Goal: Transaction & Acquisition: Purchase product/service

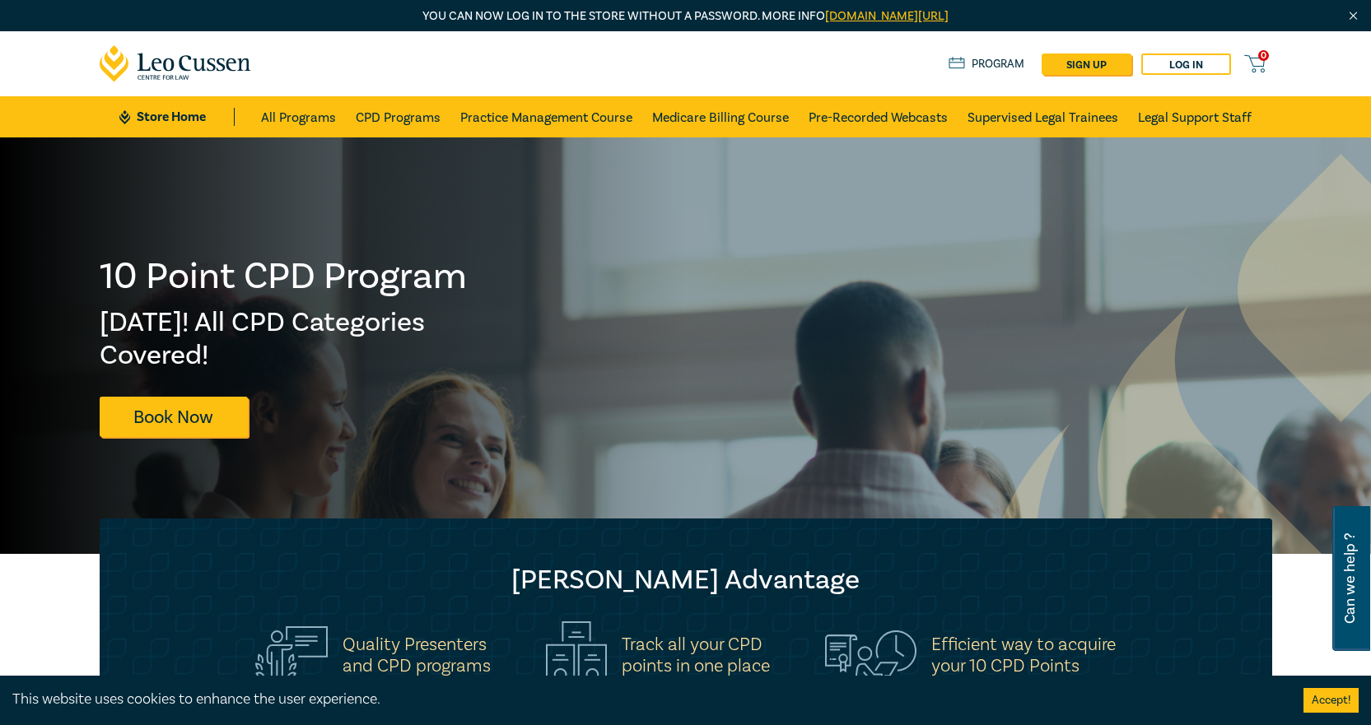
click at [1177, 35] on div "0 $ NaN Store Home About us Program sign up Log in 0" at bounding box center [686, 63] width 1192 height 65
click at [403, 116] on link "CPD Programs" at bounding box center [398, 116] width 85 height 41
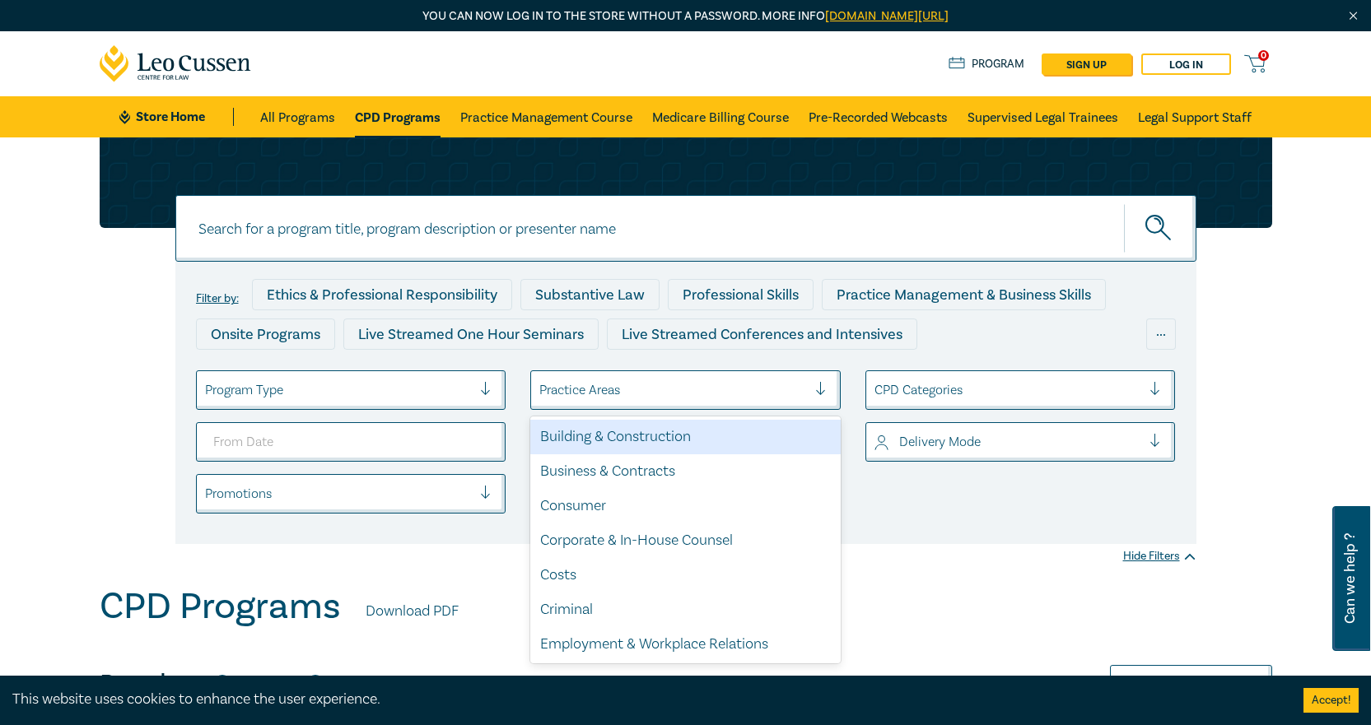
click at [699, 384] on div at bounding box center [673, 389] width 268 height 21
click at [430, 406] on div "Program Type" at bounding box center [351, 390] width 310 height 40
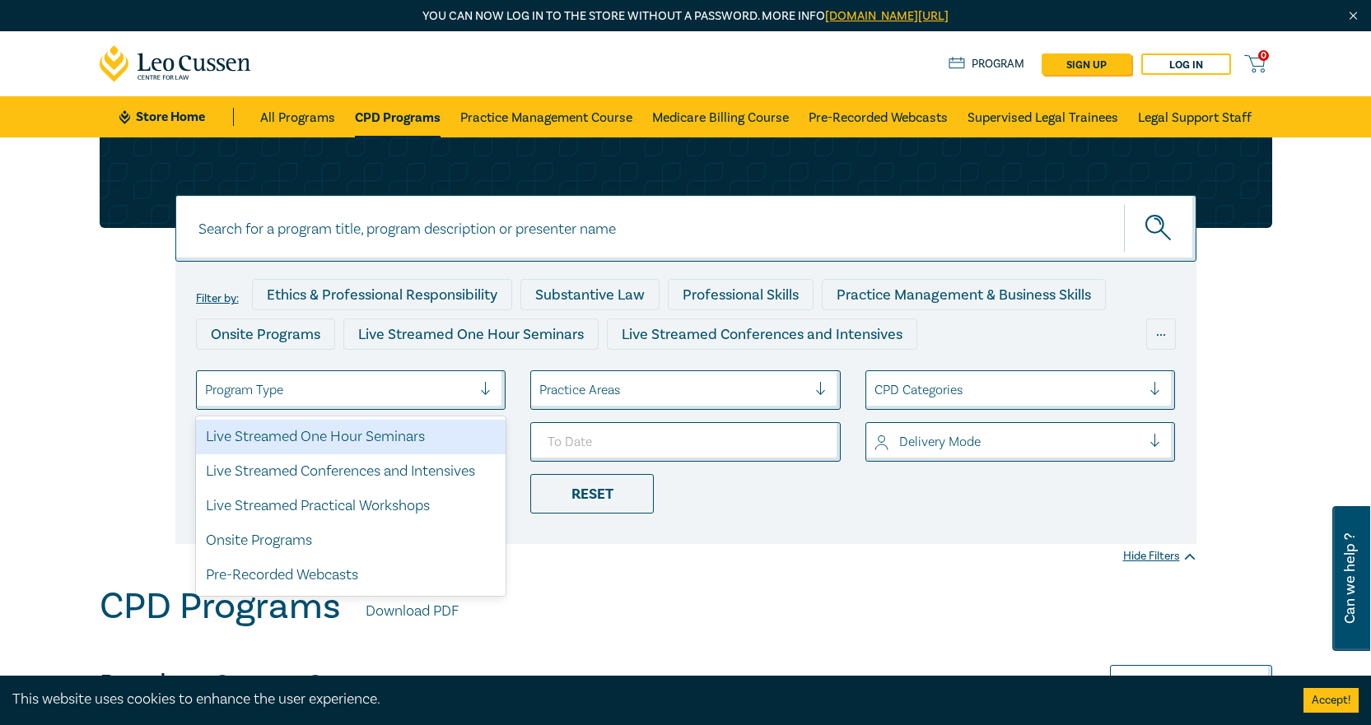
click at [421, 435] on div "Live Streamed One Hour Seminars" at bounding box center [351, 437] width 310 height 35
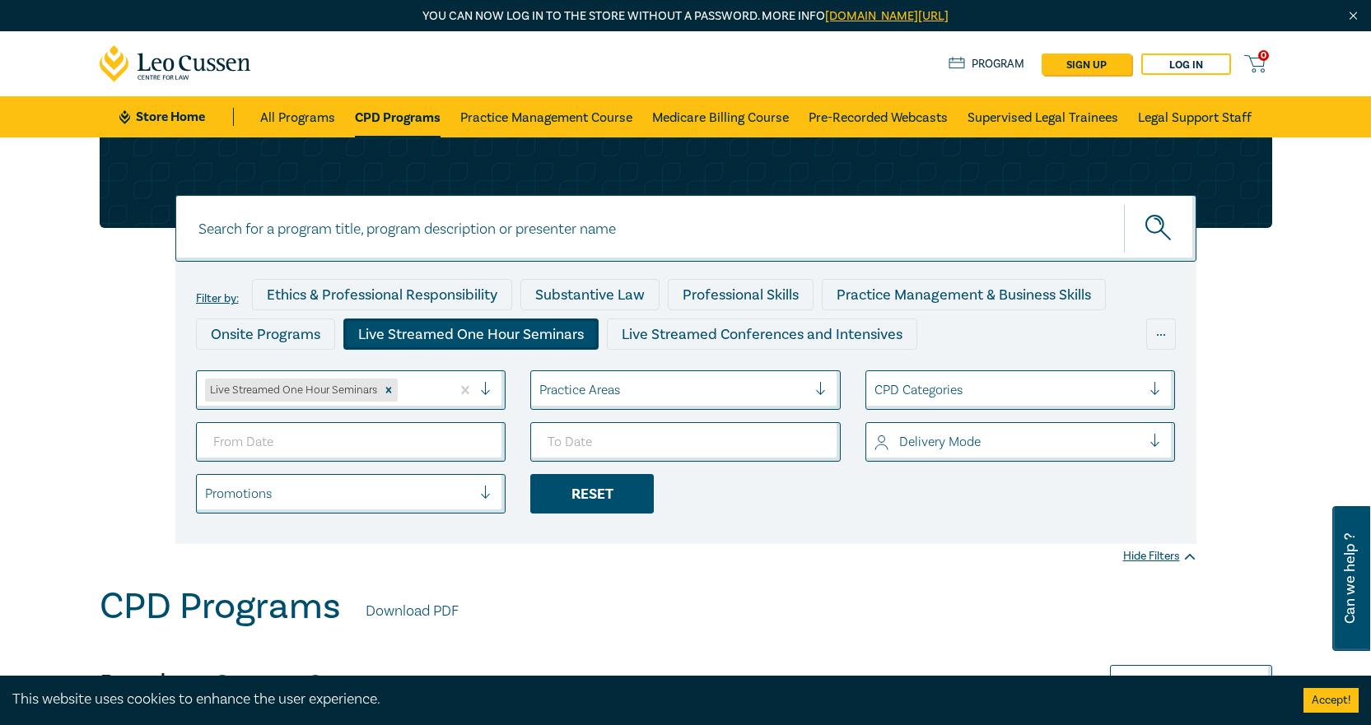
scroll to position [412, 0]
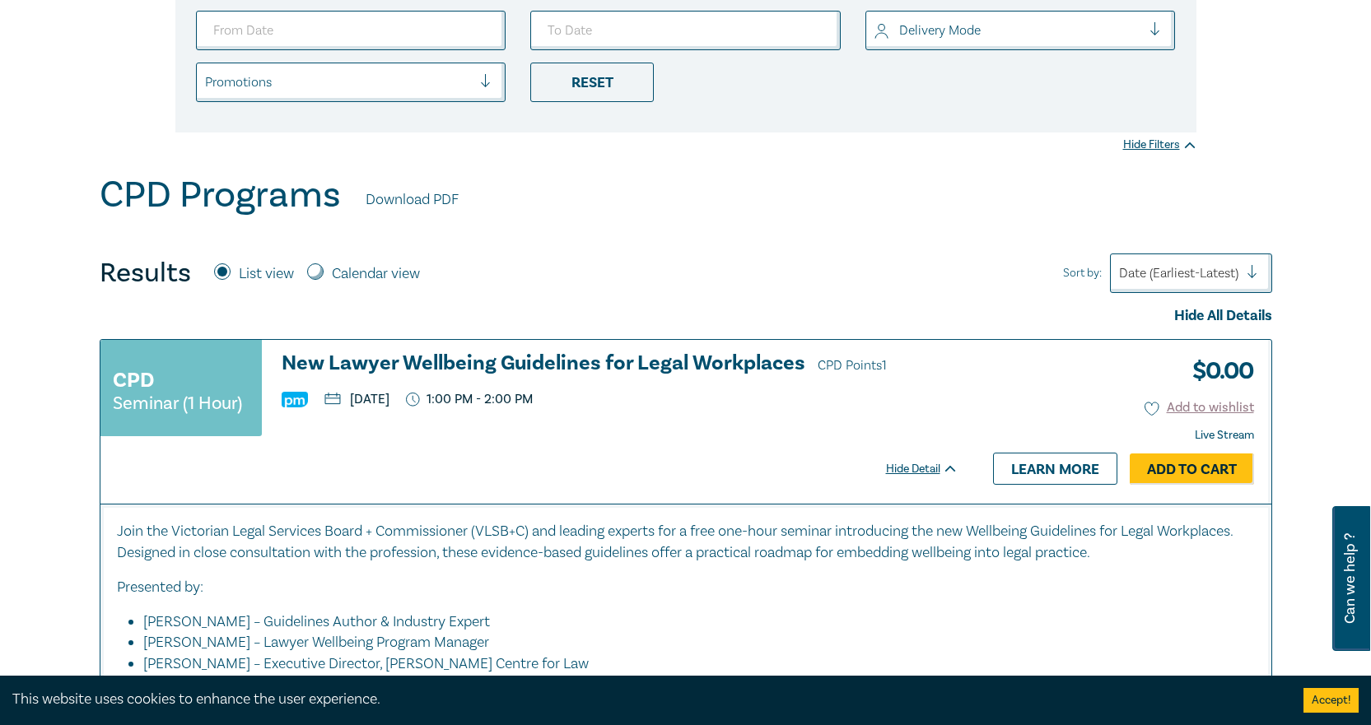
click at [529, 362] on h3 "New Lawyer Wellbeing Guidelines for Legal Workplaces CPD Points 1" at bounding box center [620, 364] width 677 height 25
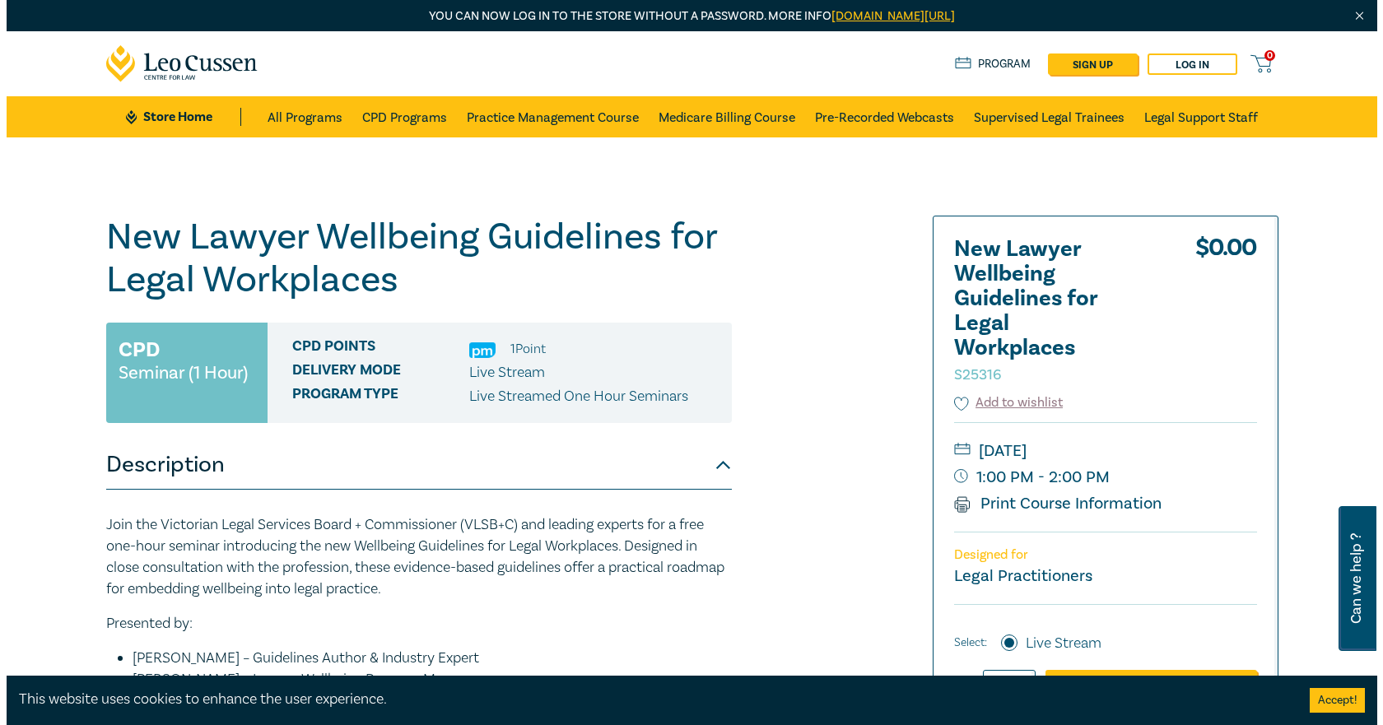
scroll to position [165, 0]
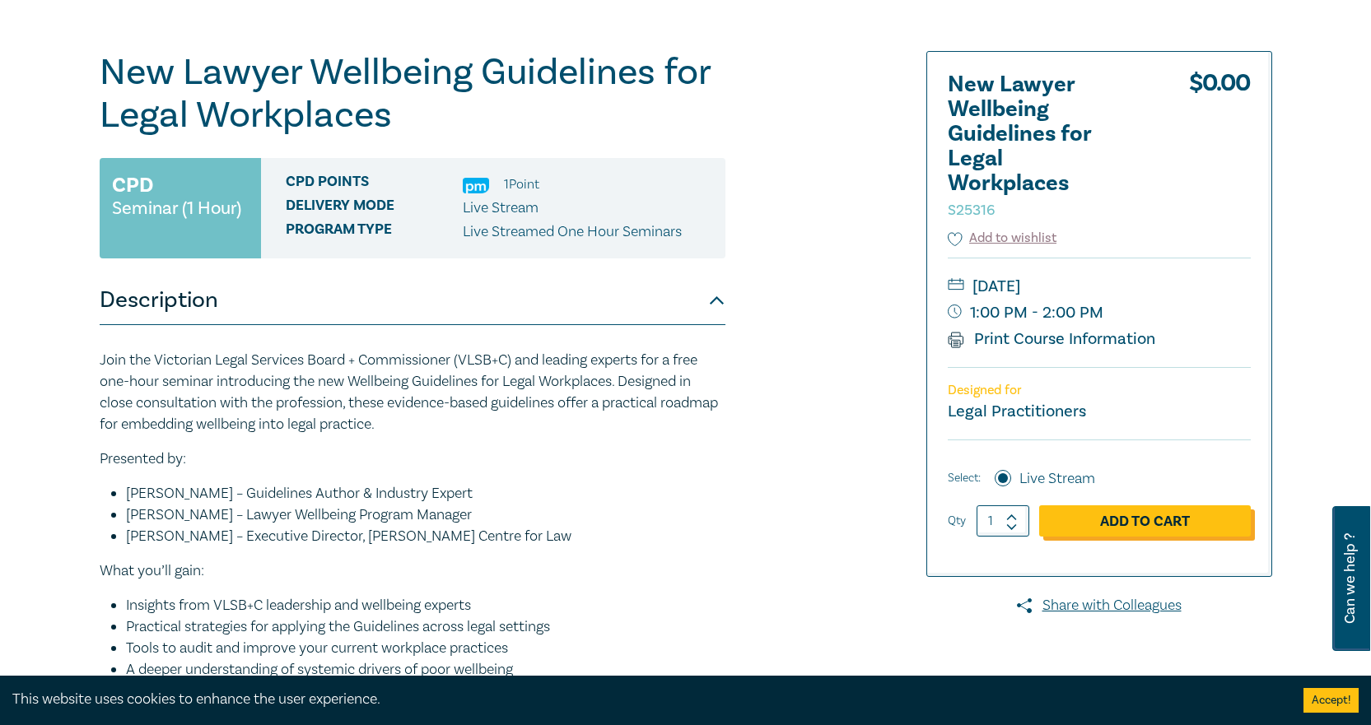
click at [1112, 515] on link "Add to Cart" at bounding box center [1145, 520] width 212 height 31
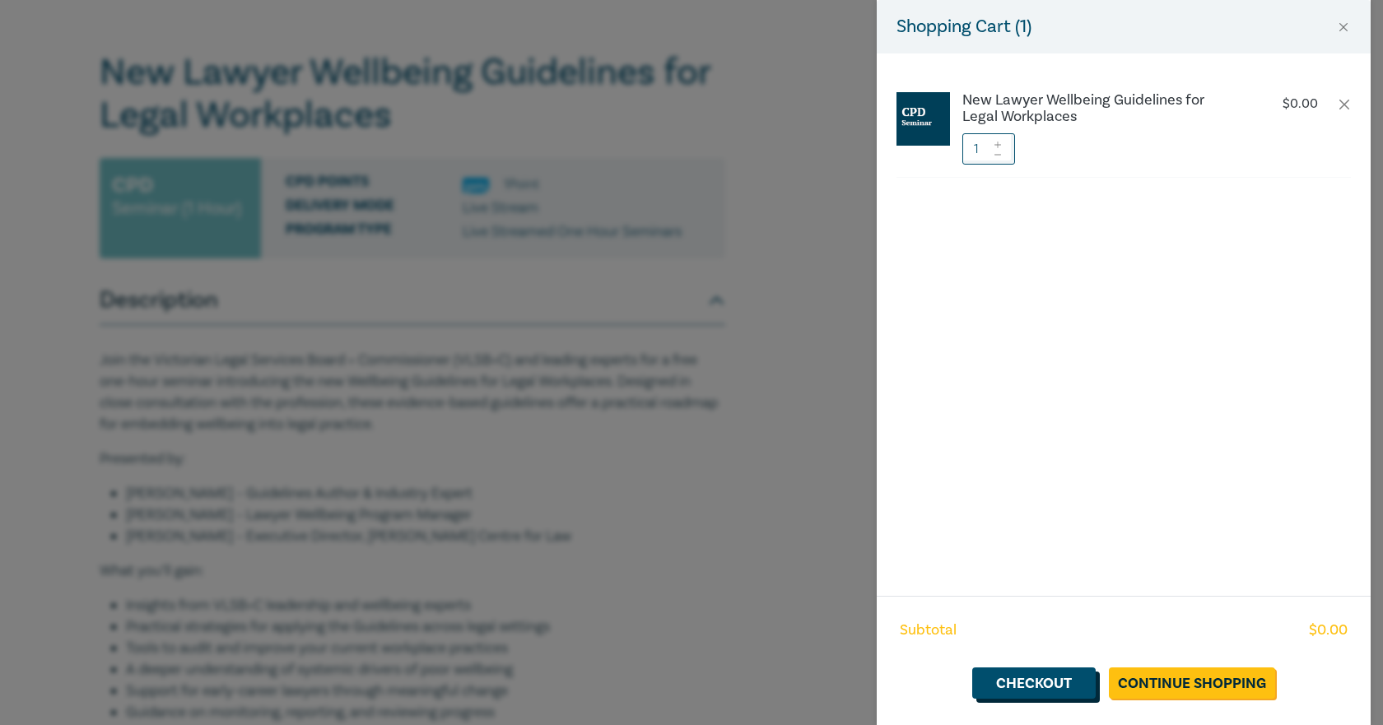
click at [1037, 681] on link "Checkout" at bounding box center [1033, 683] width 123 height 31
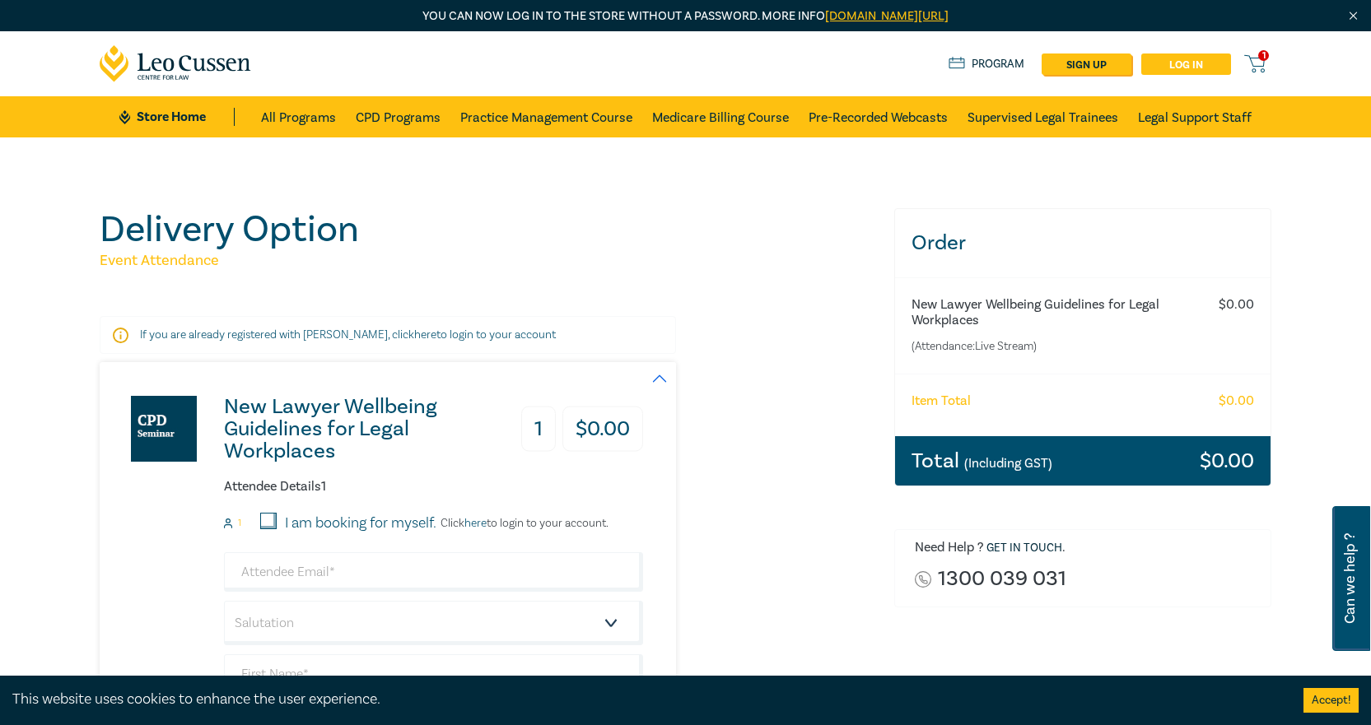
click at [1180, 67] on link "Log in" at bounding box center [1186, 64] width 90 height 21
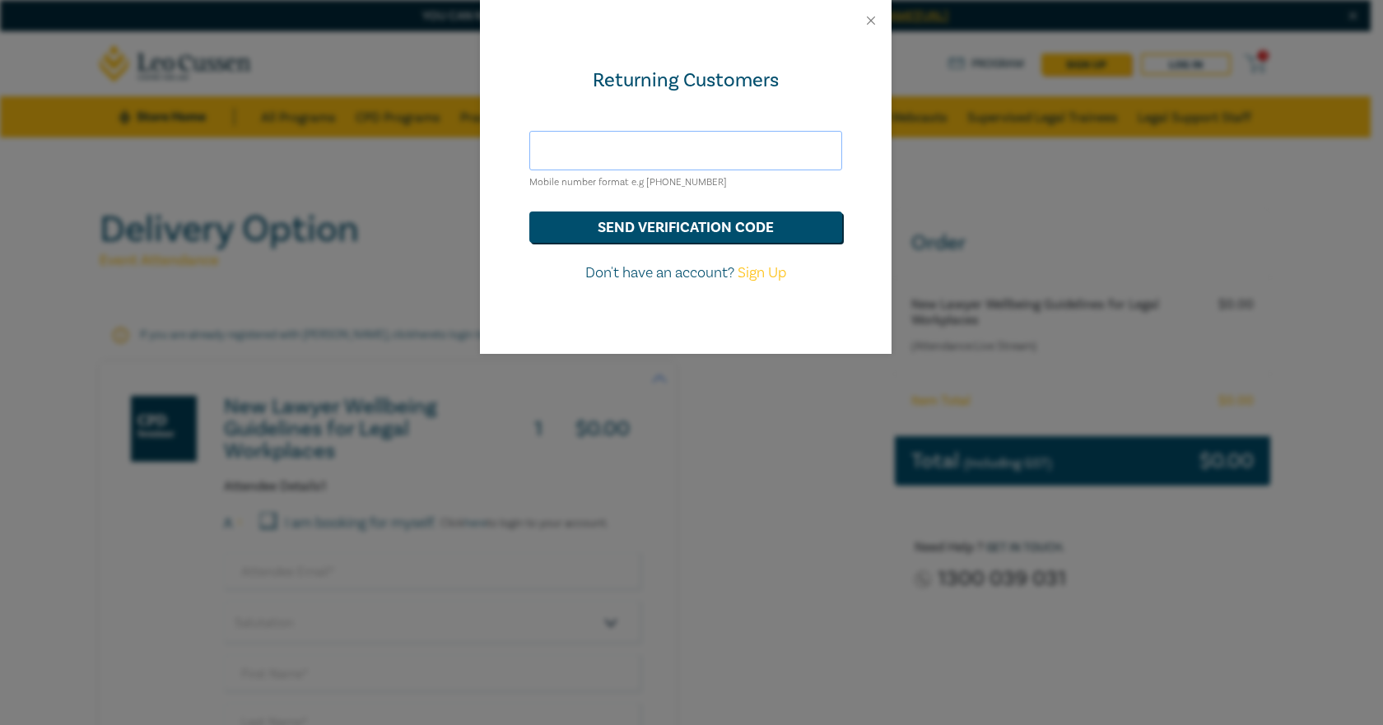
click at [676, 159] on input "text" at bounding box center [685, 151] width 313 height 40
type input "[EMAIL_ADDRESS][DOMAIN_NAME]"
click at [864, 12] on div at bounding box center [686, 20] width 412 height 41
click at [869, 21] on button "Close" at bounding box center [870, 20] width 15 height 15
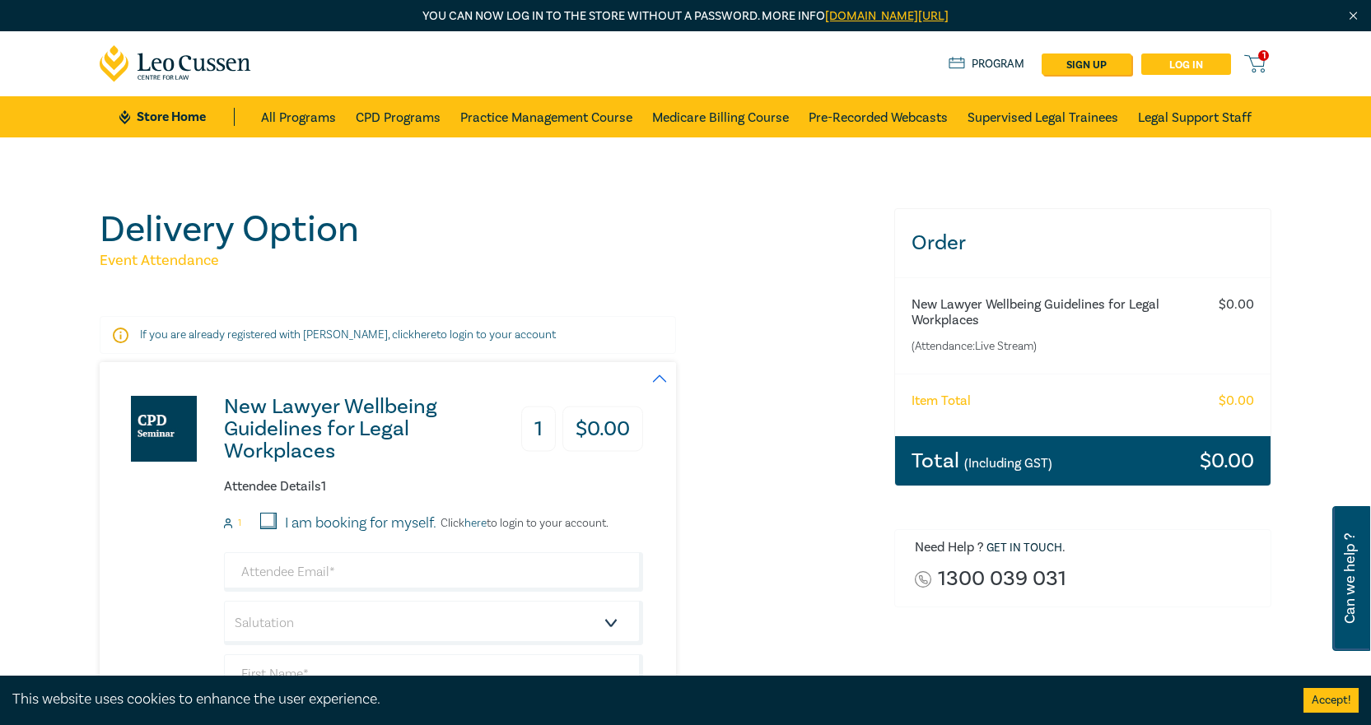
click at [1187, 59] on link "Log in" at bounding box center [1186, 64] width 90 height 21
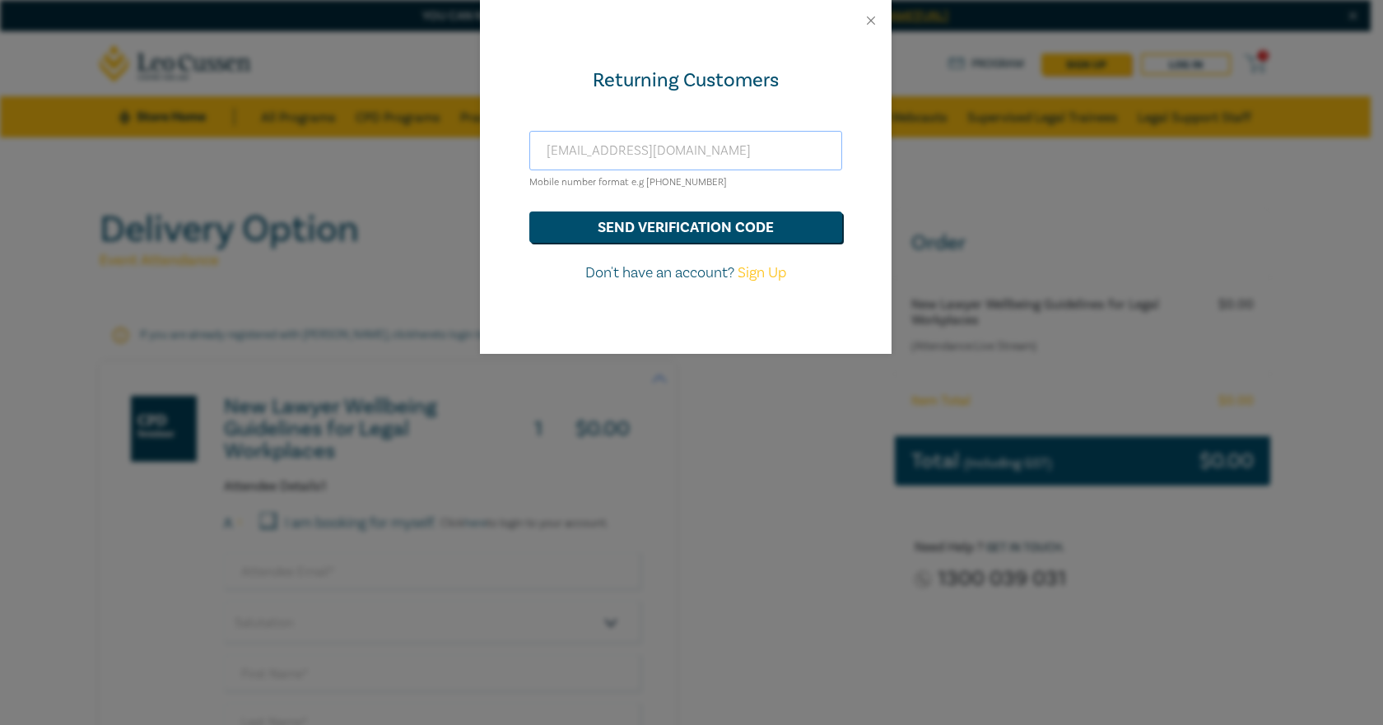
click at [709, 156] on input "[EMAIL_ADDRESS][DOMAIN_NAME]" at bounding box center [685, 151] width 313 height 40
click at [792, 232] on button "send verification code" at bounding box center [685, 227] width 313 height 31
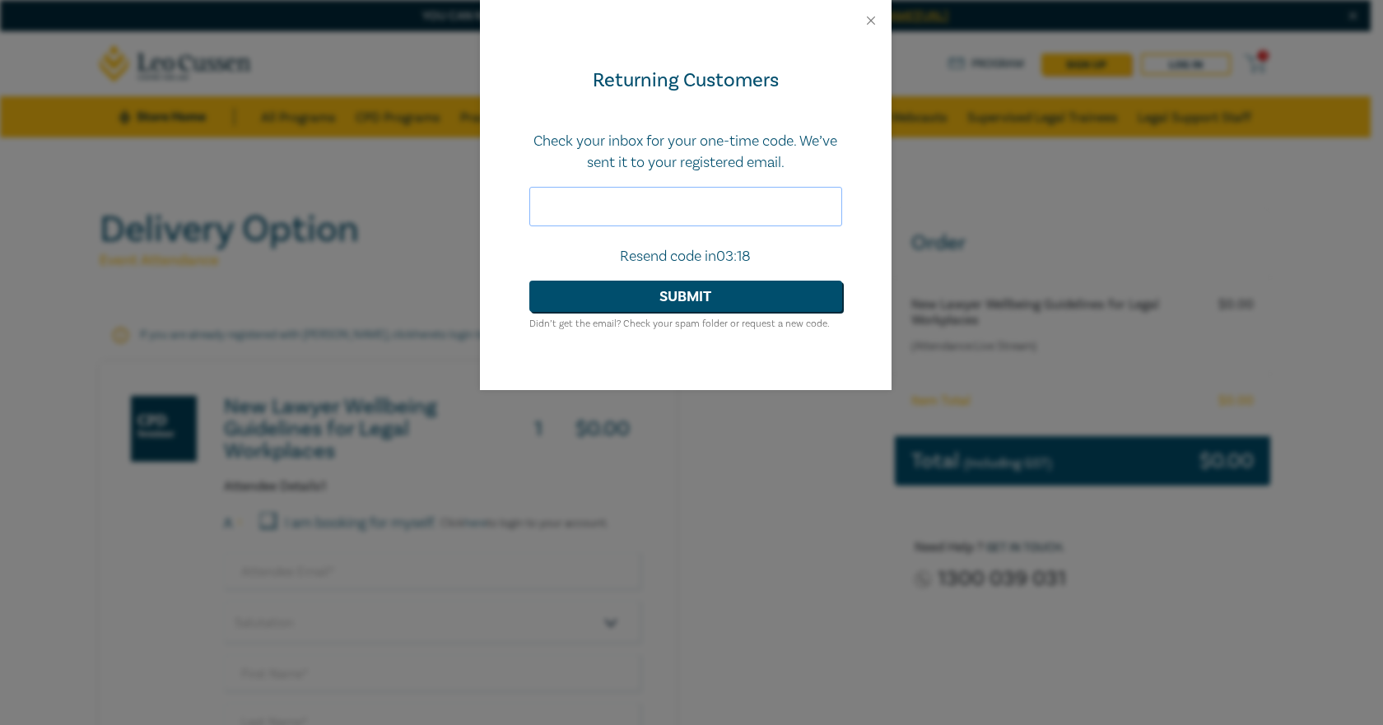
click at [731, 209] on input "text" at bounding box center [685, 207] width 313 height 40
paste input "569650"
type input "569650"
click at [727, 296] on button "Submit" at bounding box center [685, 296] width 313 height 31
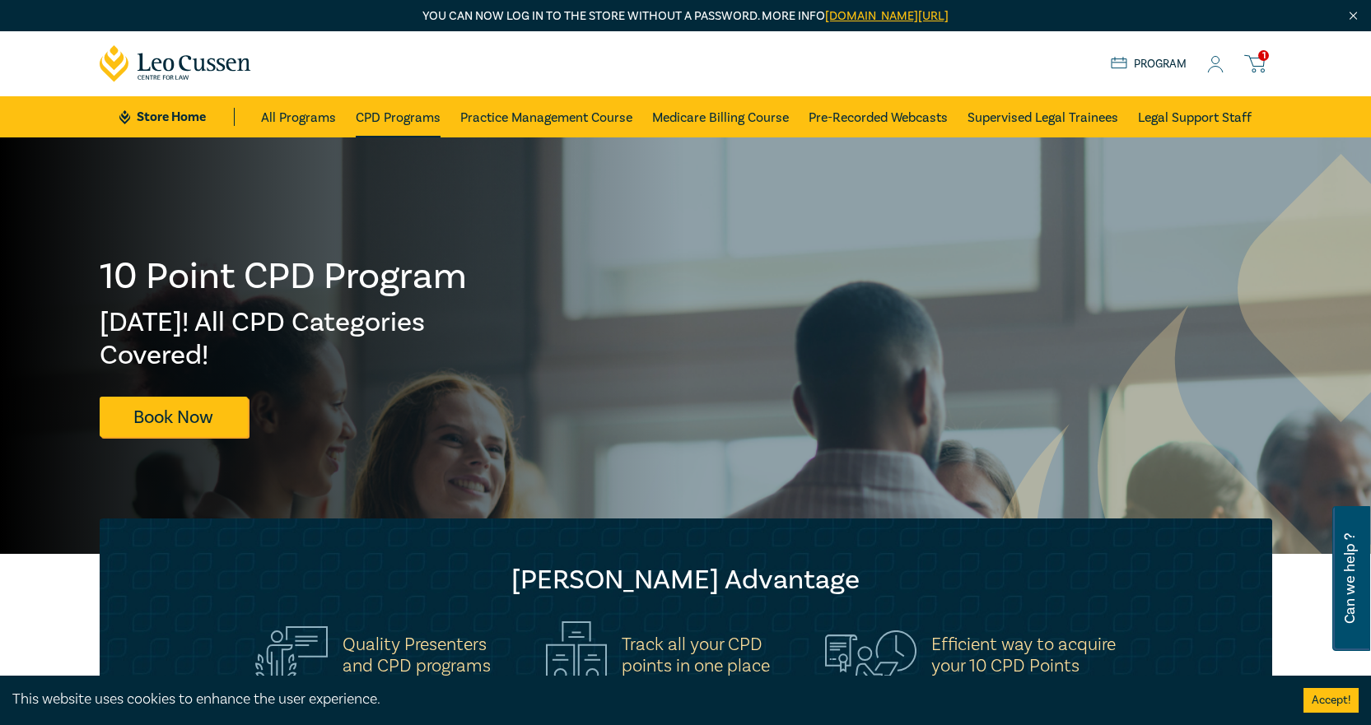
click at [377, 113] on link "CPD Programs" at bounding box center [398, 116] width 85 height 41
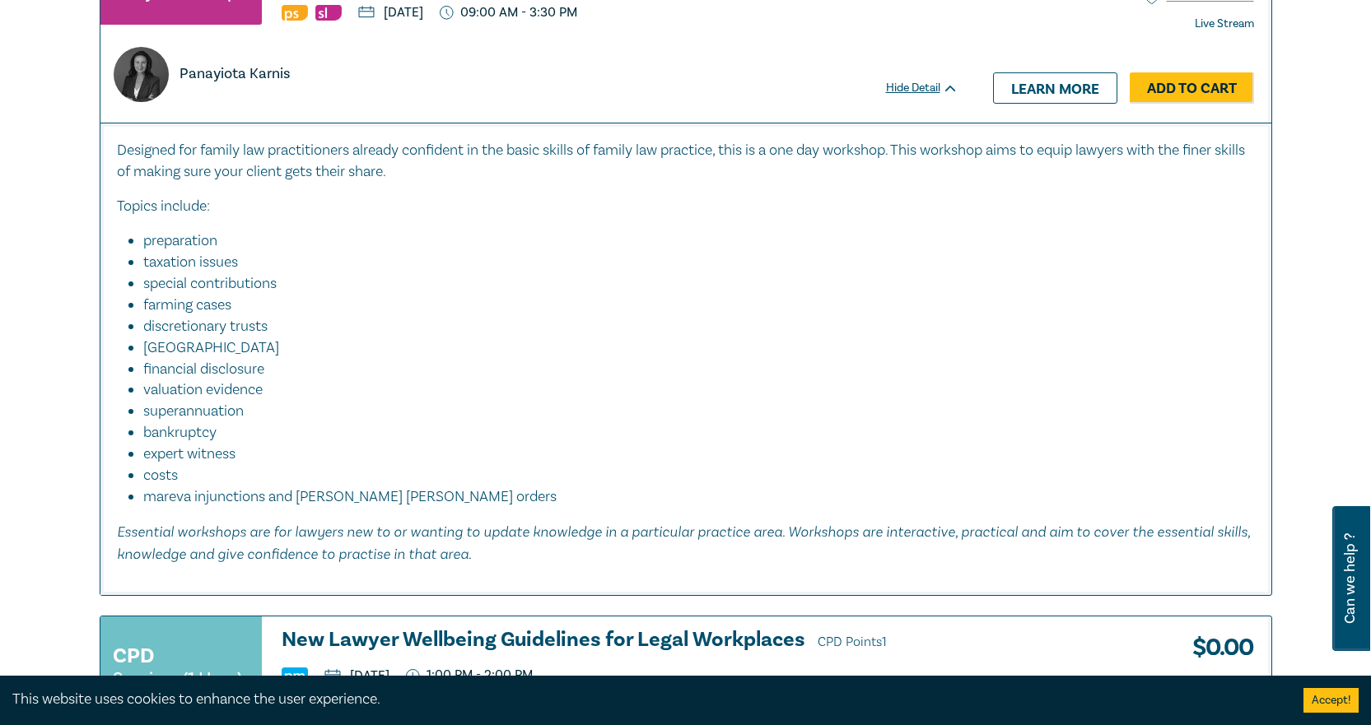
scroll to position [1152, 0]
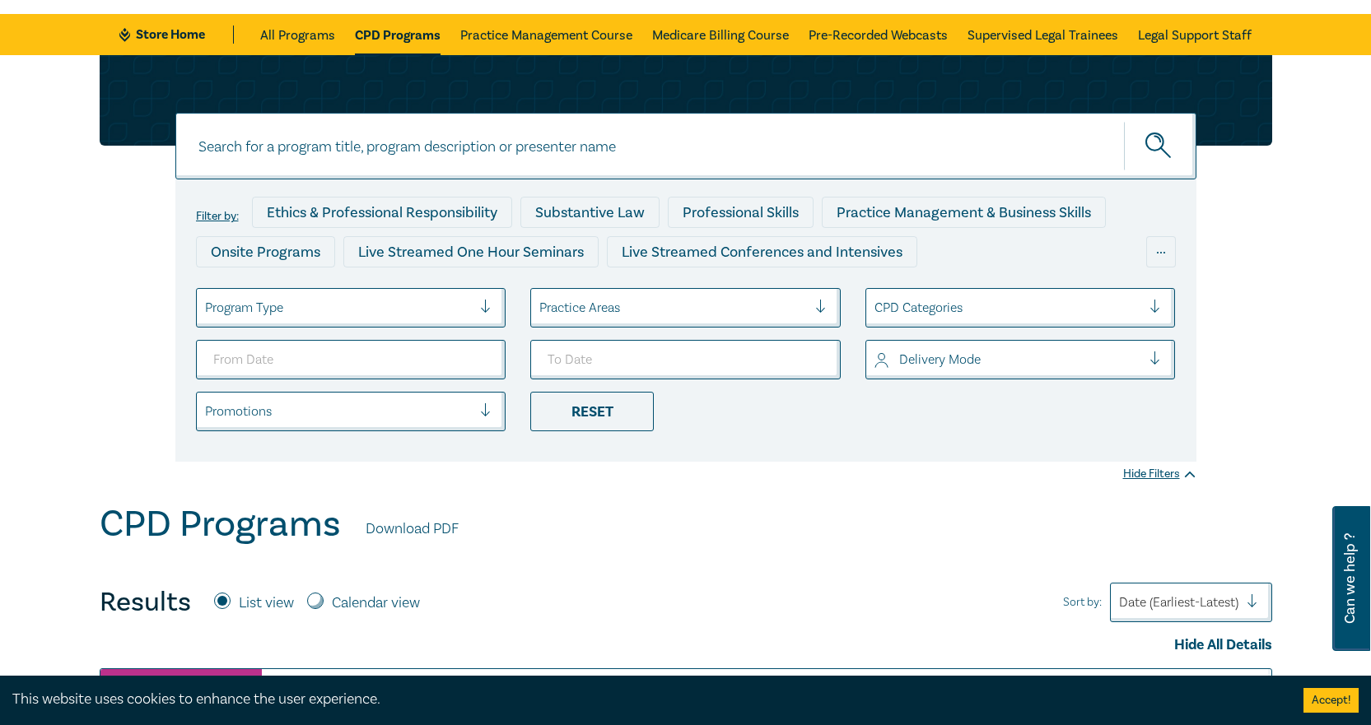
scroll to position [0, 0]
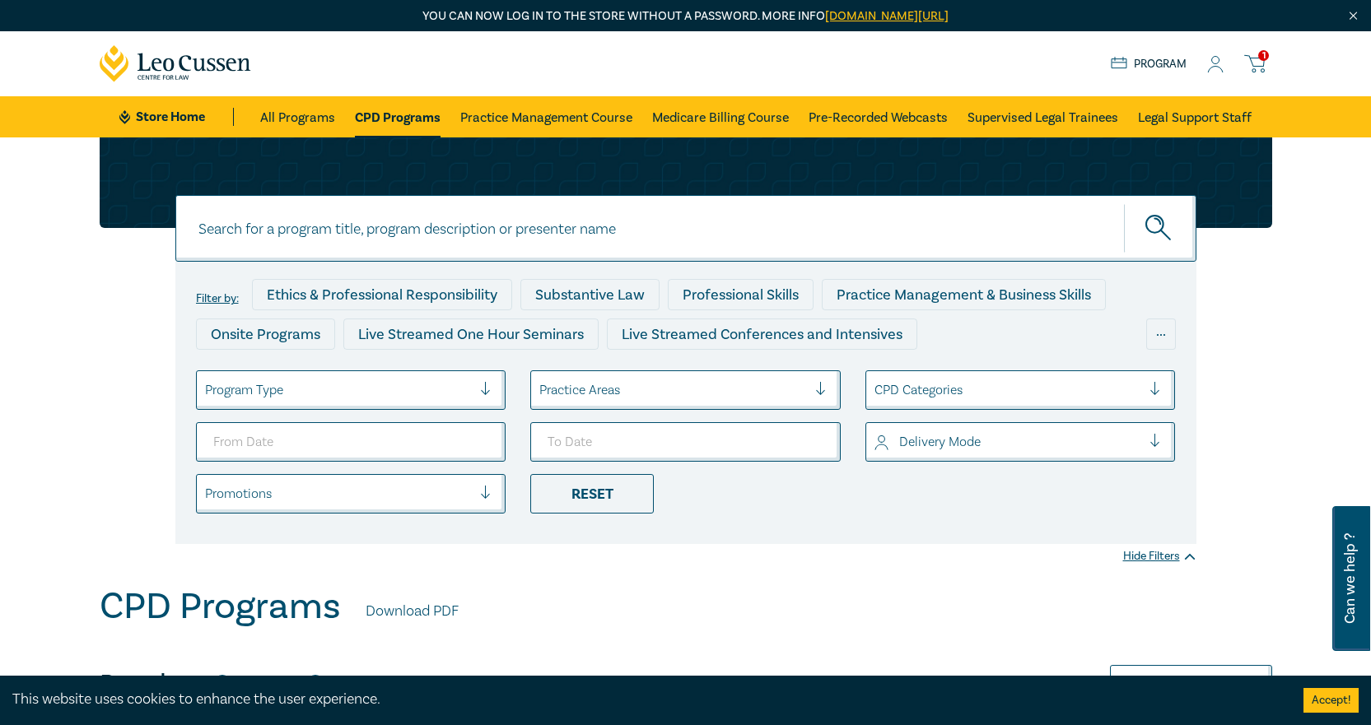
click at [1255, 64] on icon at bounding box center [1254, 64] width 21 height 21
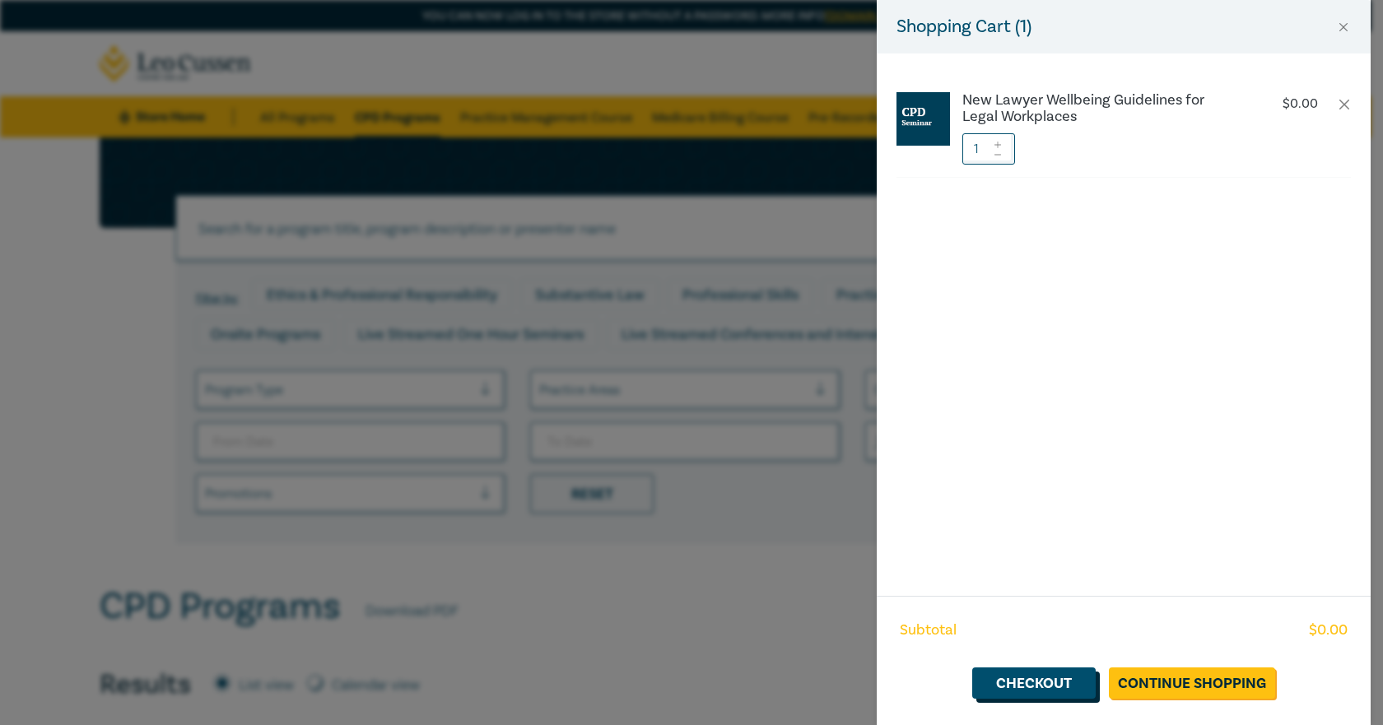
click at [1062, 690] on link "Checkout" at bounding box center [1033, 683] width 123 height 31
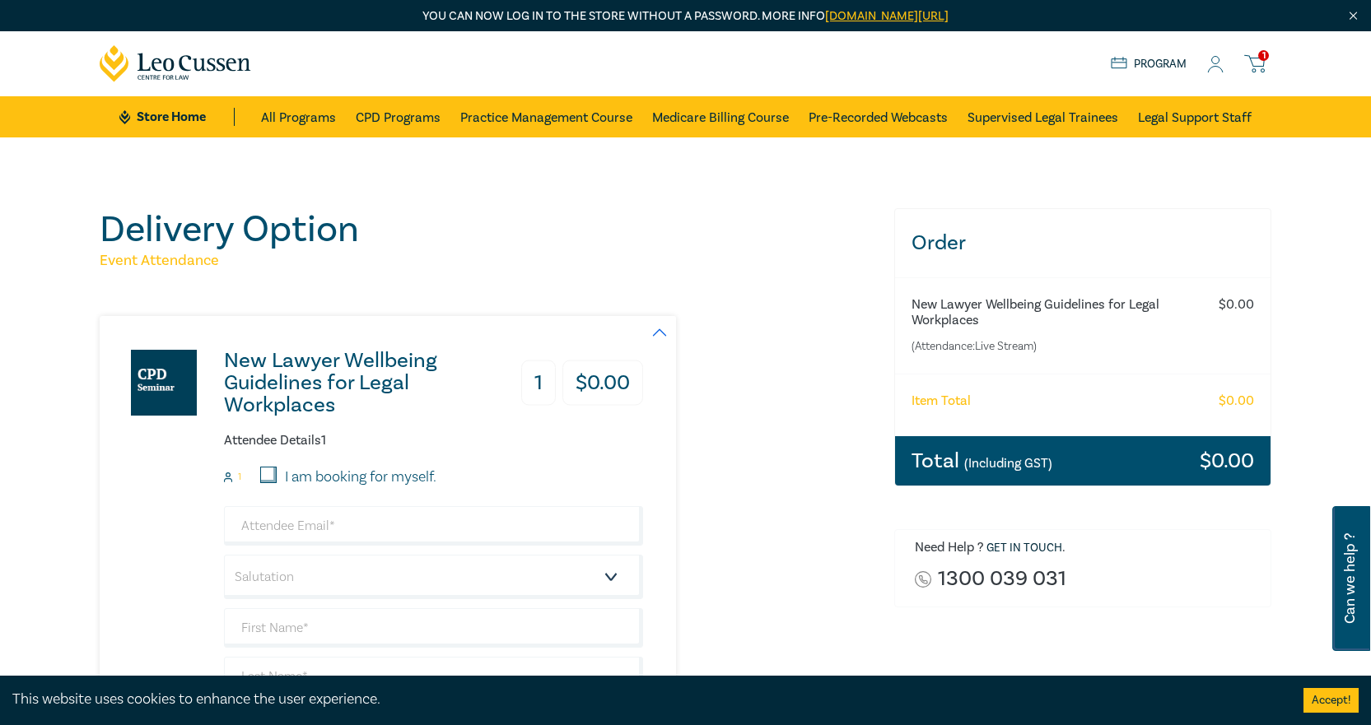
scroll to position [329, 0]
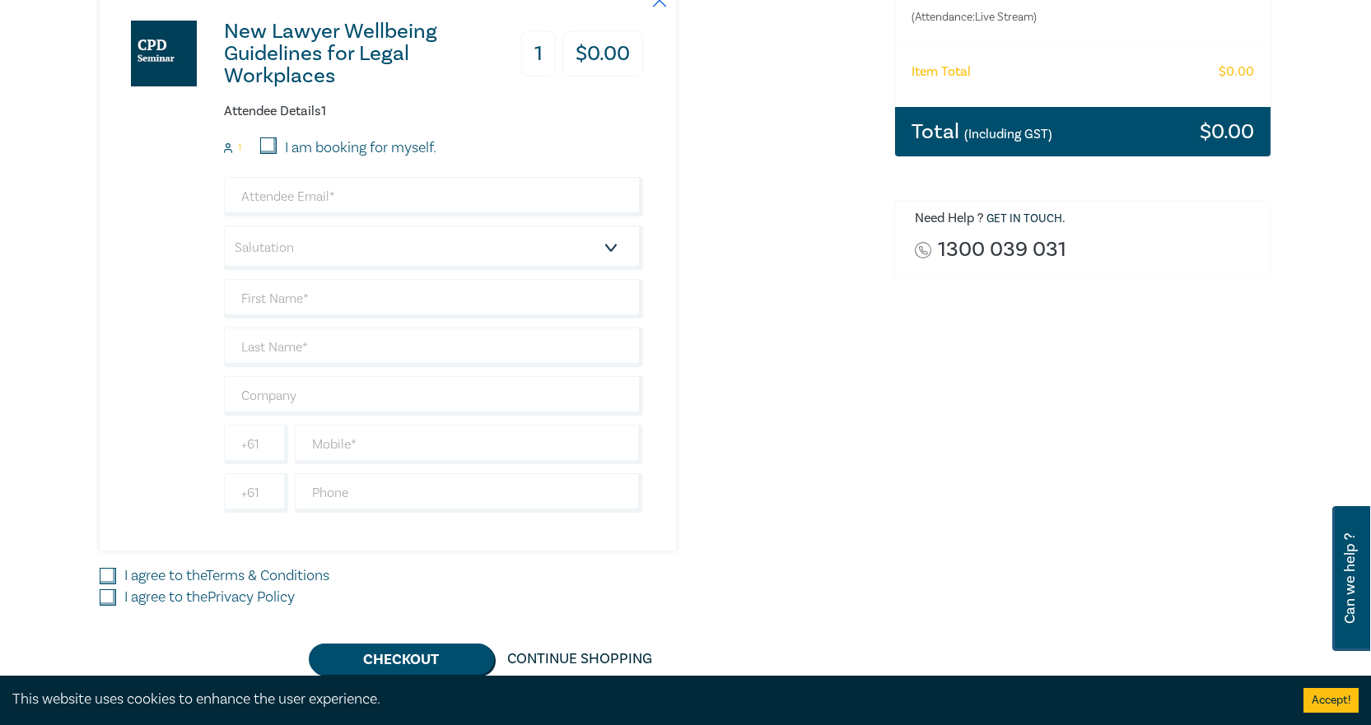
click at [269, 150] on input "I am booking for myself." at bounding box center [268, 145] width 16 height 16
checkbox input "true"
type input "[EMAIL_ADDRESS][DOMAIN_NAME]"
type input "Luke"
type input "Judd"
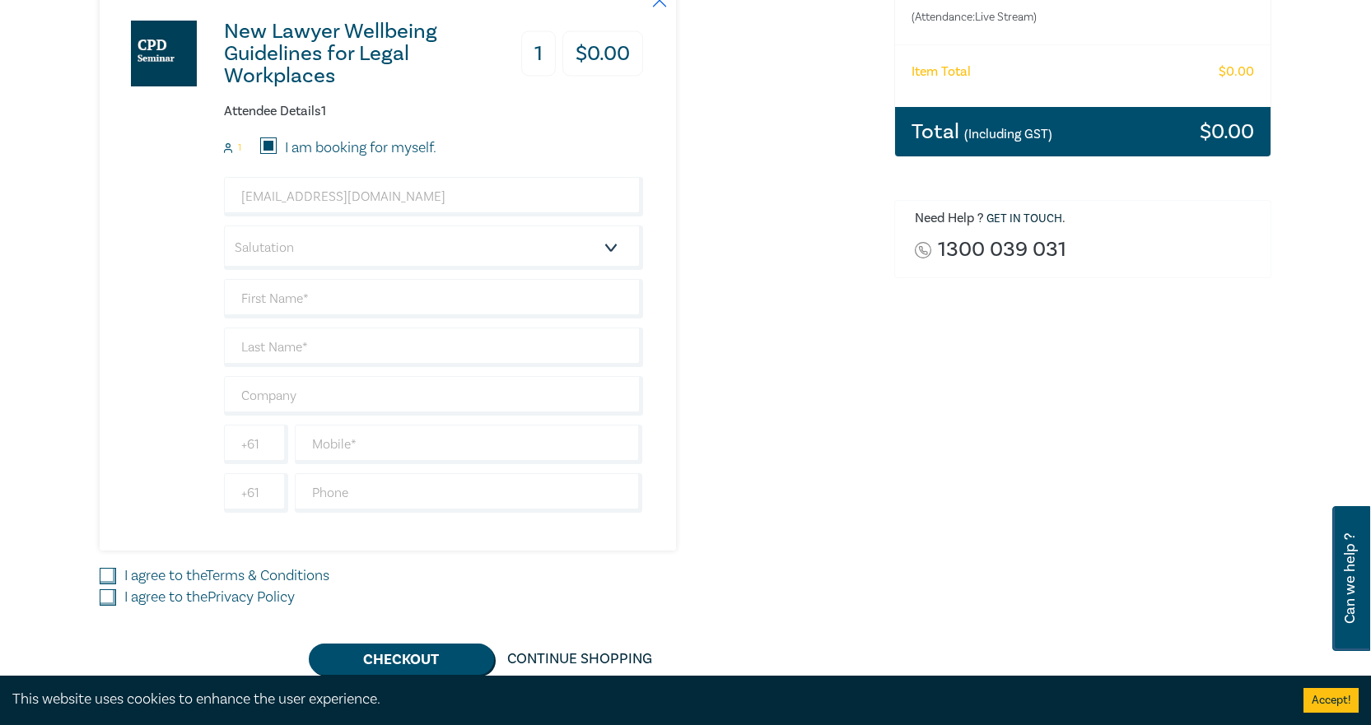
type input "0468311182"
drag, startPoint x: 91, startPoint y: 571, endPoint x: 102, endPoint y: 577, distance: 12.2
click at [93, 572] on div "Delivery Option Event Attendance New Lawyer Wellbeing Guidelines for Legal Work…" at bounding box center [487, 277] width 794 height 796
click at [107, 581] on input "I agree to the Terms & Conditions" at bounding box center [108, 576] width 16 height 16
checkbox input "true"
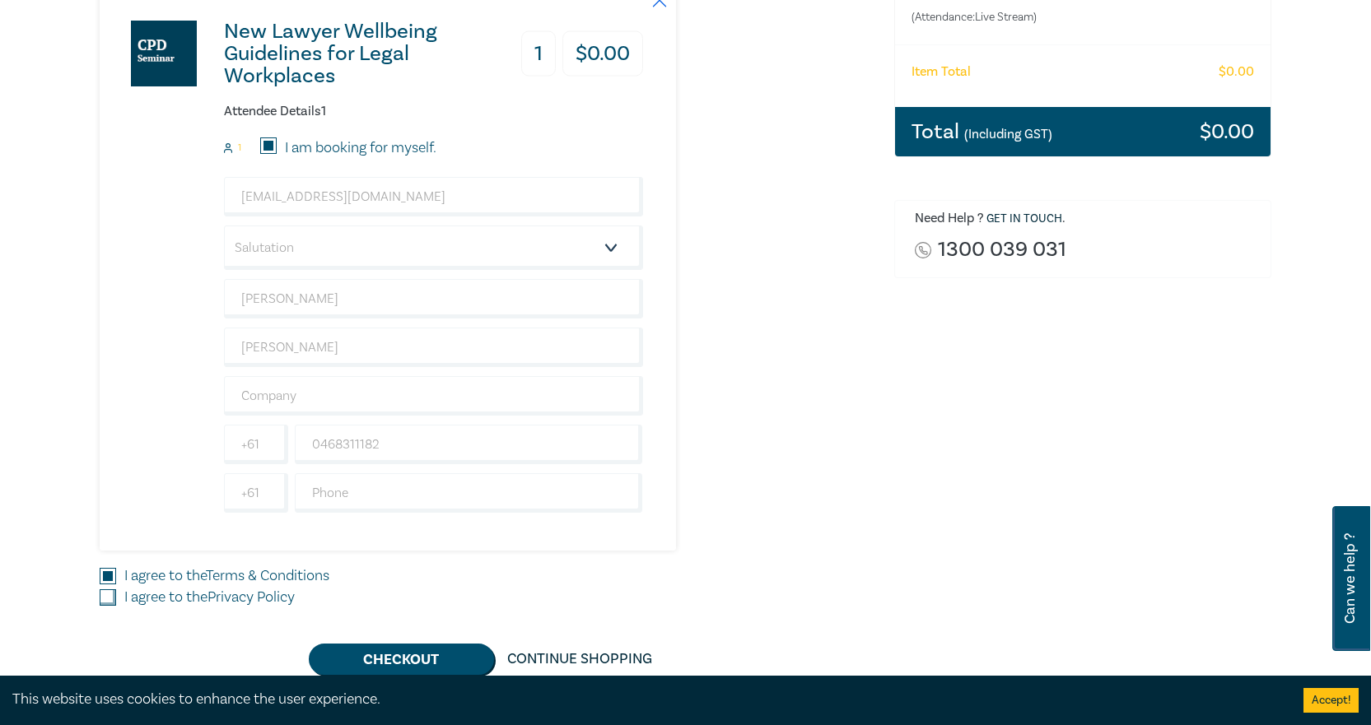
click at [107, 593] on input "I agree to the Privacy Policy" at bounding box center [108, 597] width 16 height 16
checkbox input "true"
click at [354, 654] on button "Checkout" at bounding box center [401, 659] width 185 height 31
